Goal: Task Accomplishment & Management: Complete application form

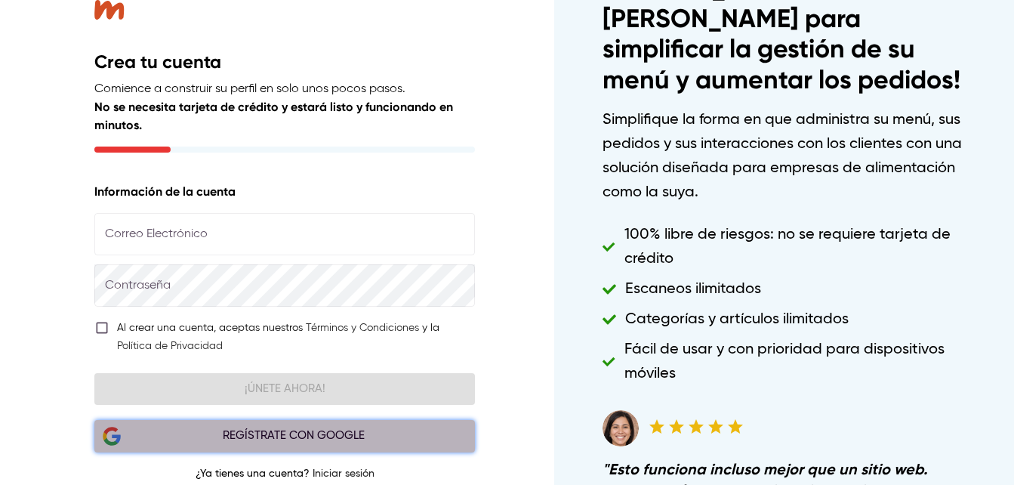
click at [242, 439] on div "Regístrate con Google" at bounding box center [294, 436] width 346 height 20
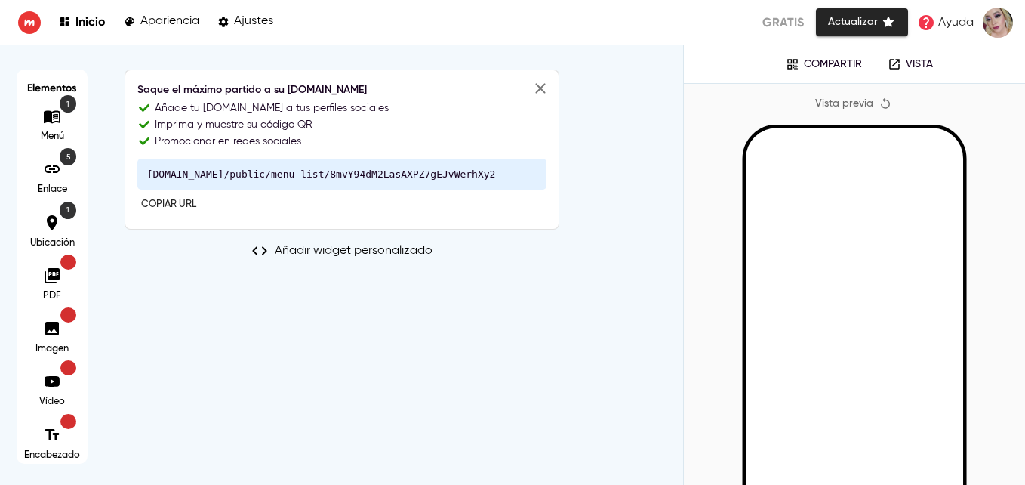
click at [51, 282] on icon at bounding box center [52, 275] width 15 height 15
drag, startPoint x: 51, startPoint y: 282, endPoint x: 65, endPoint y: 214, distance: 69.3
click at [51, 282] on icon at bounding box center [52, 275] width 15 height 15
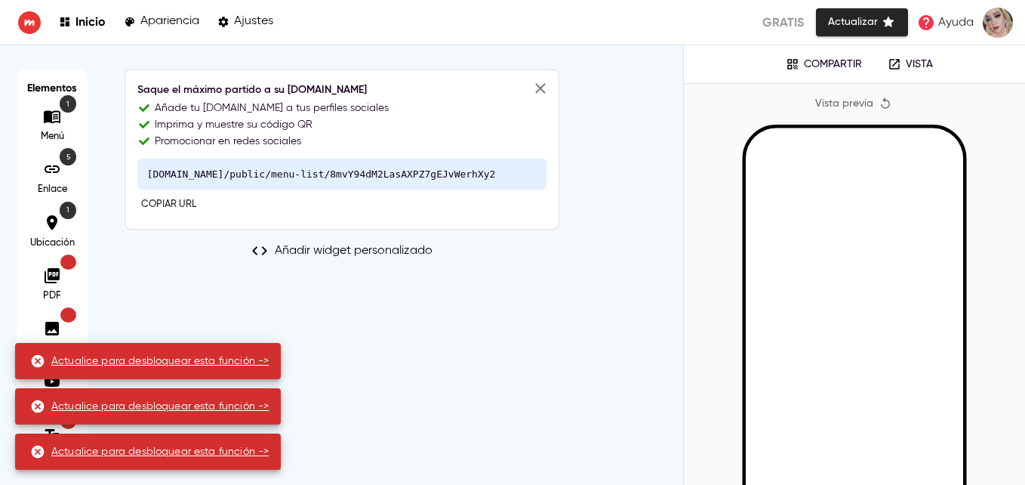
click at [55, 279] on icon at bounding box center [52, 275] width 15 height 15
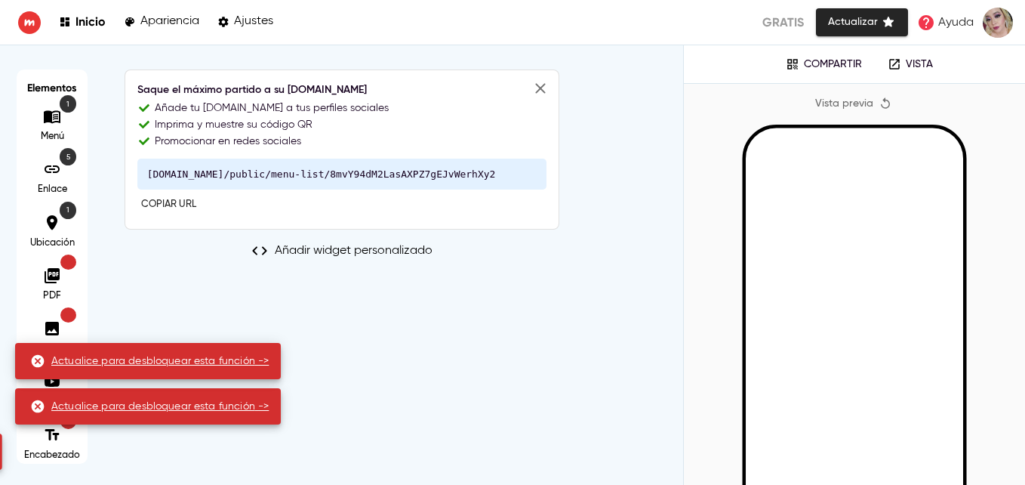
click at [55, 279] on icon at bounding box center [52, 275] width 15 height 15
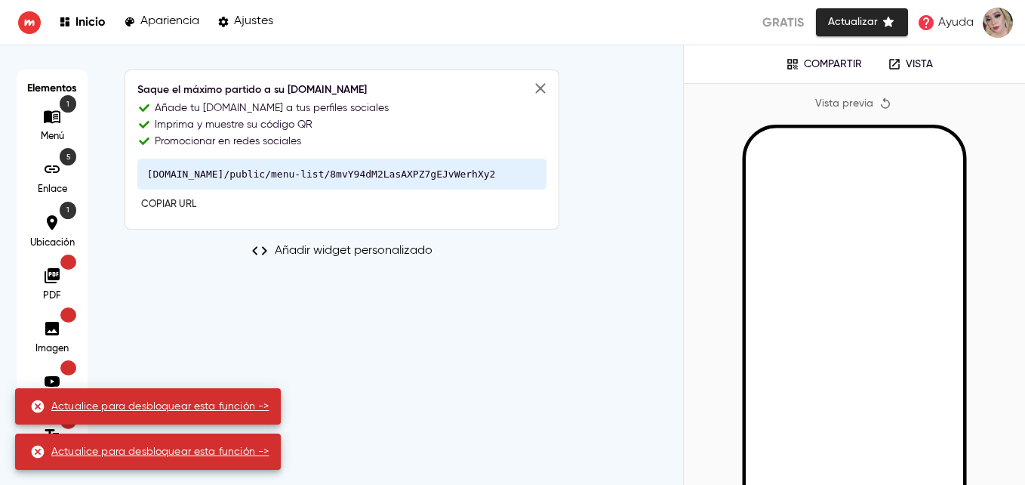
click at [51, 119] on icon at bounding box center [52, 116] width 17 height 13
